Goal: Transaction & Acquisition: Purchase product/service

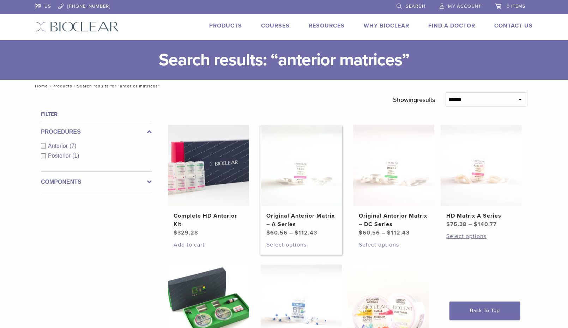
click at [304, 168] on img at bounding box center [301, 165] width 81 height 81
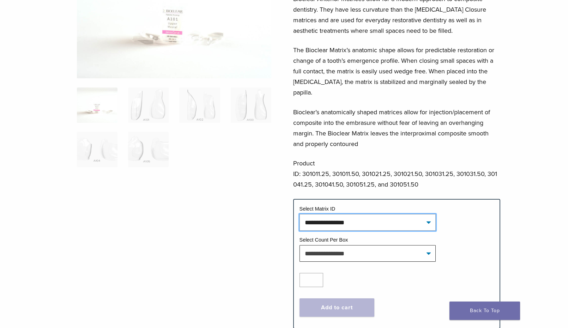
scroll to position [29, 0]
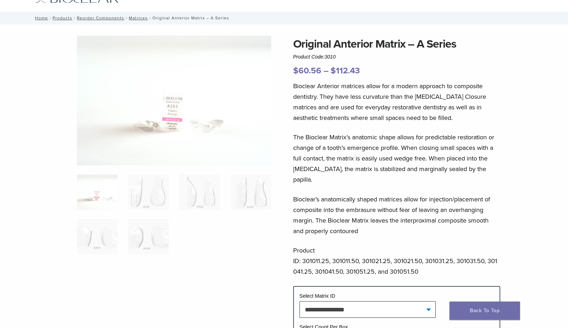
click at [97, 200] on img at bounding box center [97, 192] width 41 height 35
click at [133, 205] on img at bounding box center [148, 192] width 41 height 35
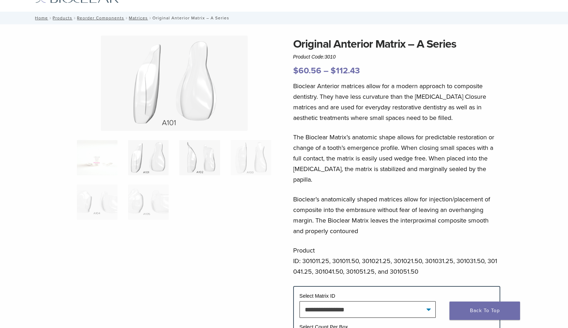
click at [197, 173] on img at bounding box center [199, 157] width 41 height 35
click at [240, 167] on img at bounding box center [251, 157] width 41 height 35
click at [115, 188] on img at bounding box center [97, 202] width 41 height 35
click at [146, 190] on img at bounding box center [148, 202] width 41 height 35
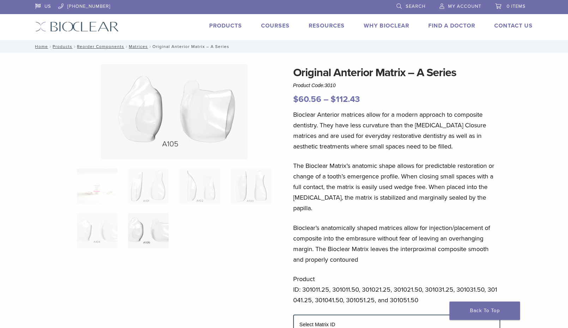
scroll to position [0, 0]
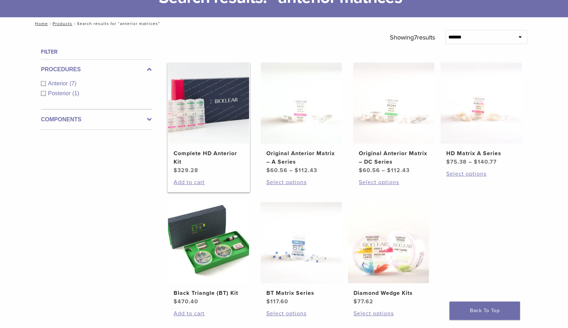
scroll to position [82, 0]
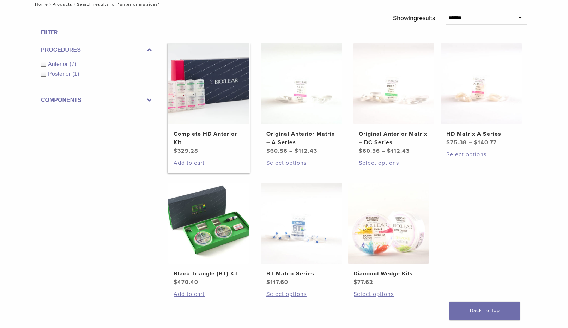
click at [228, 126] on link "Complete HD Anterior Kit $ 329.28" at bounding box center [209, 99] width 82 height 112
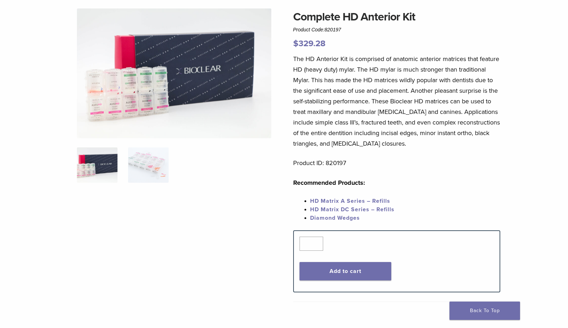
scroll to position [19, 0]
